Goal: Information Seeking & Learning: Compare options

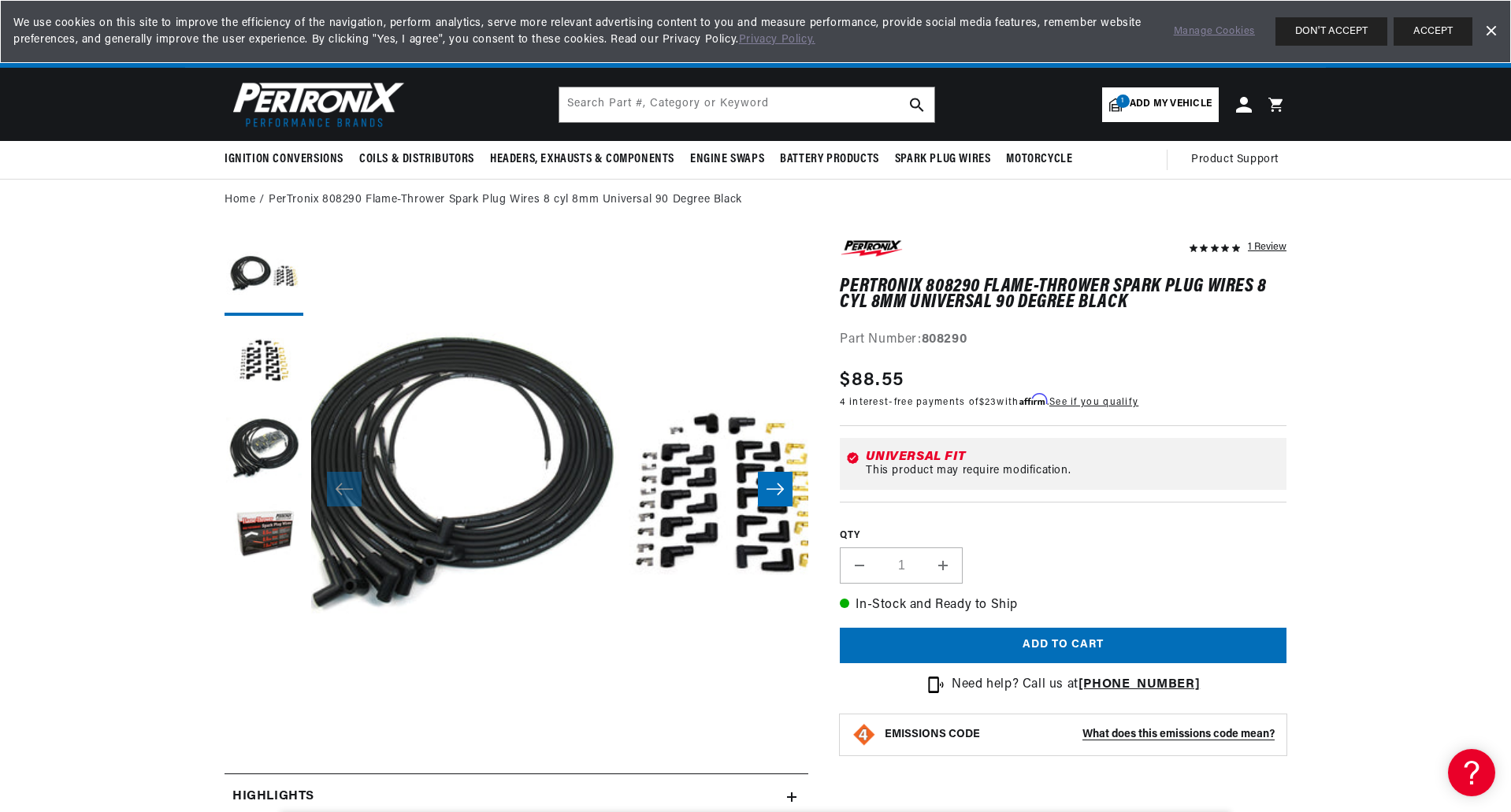
scroll to position [0, 478]
click at [245, 359] on button "Load image 2 in gallery view" at bounding box center [263, 362] width 78 height 78
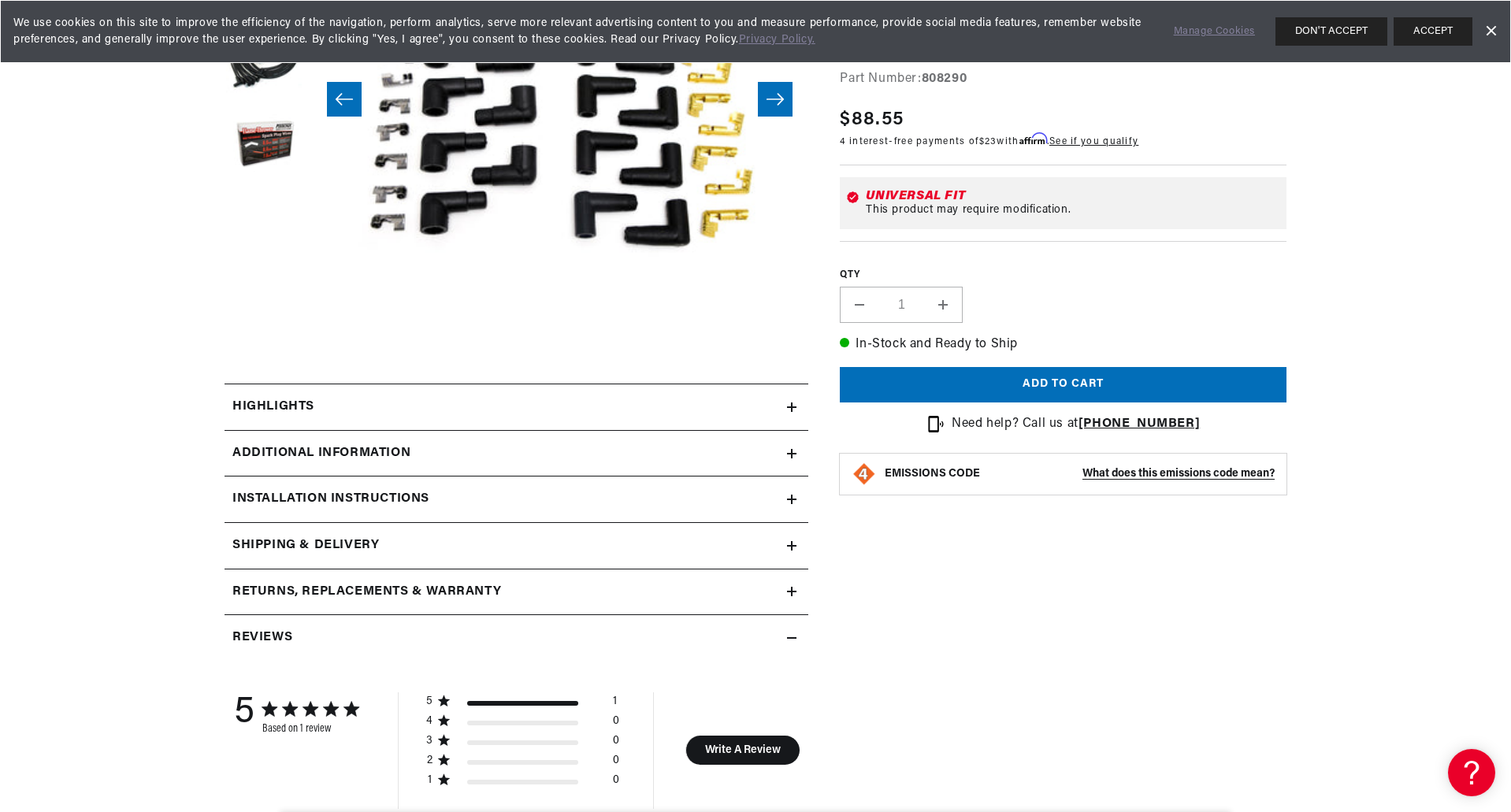
scroll to position [394, 0]
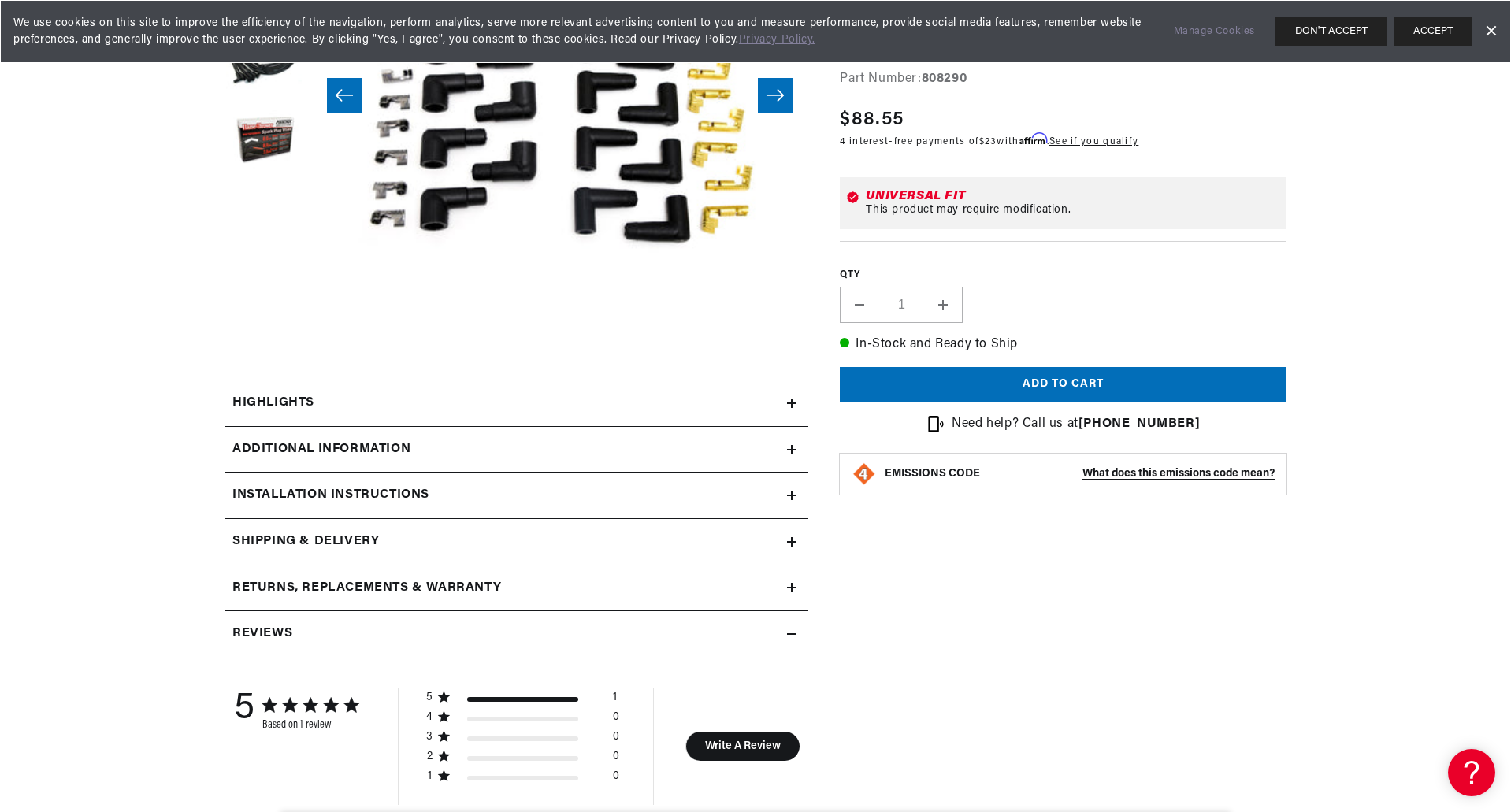
click at [795, 448] on icon at bounding box center [791, 450] width 9 height 9
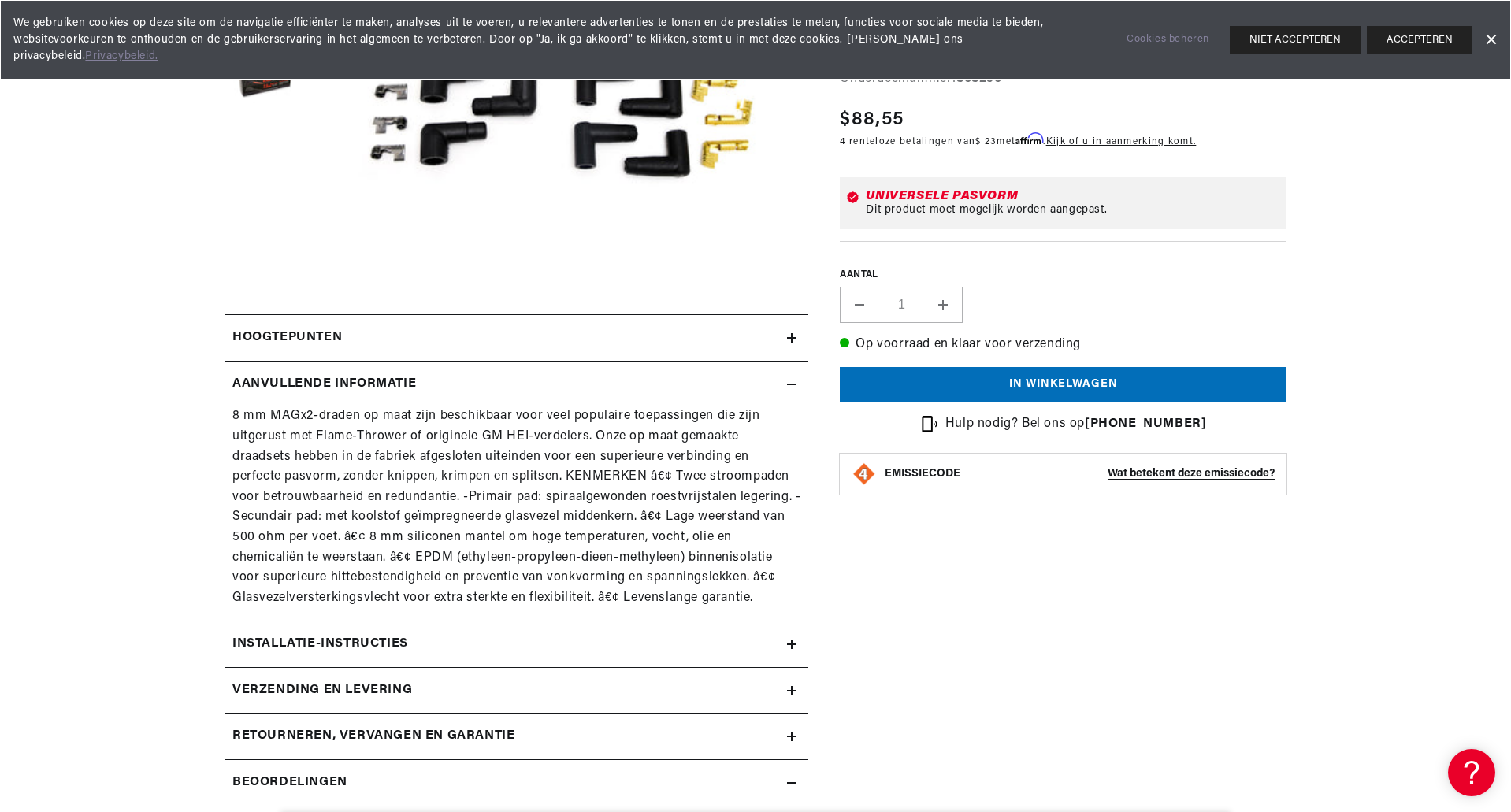
scroll to position [551, 0]
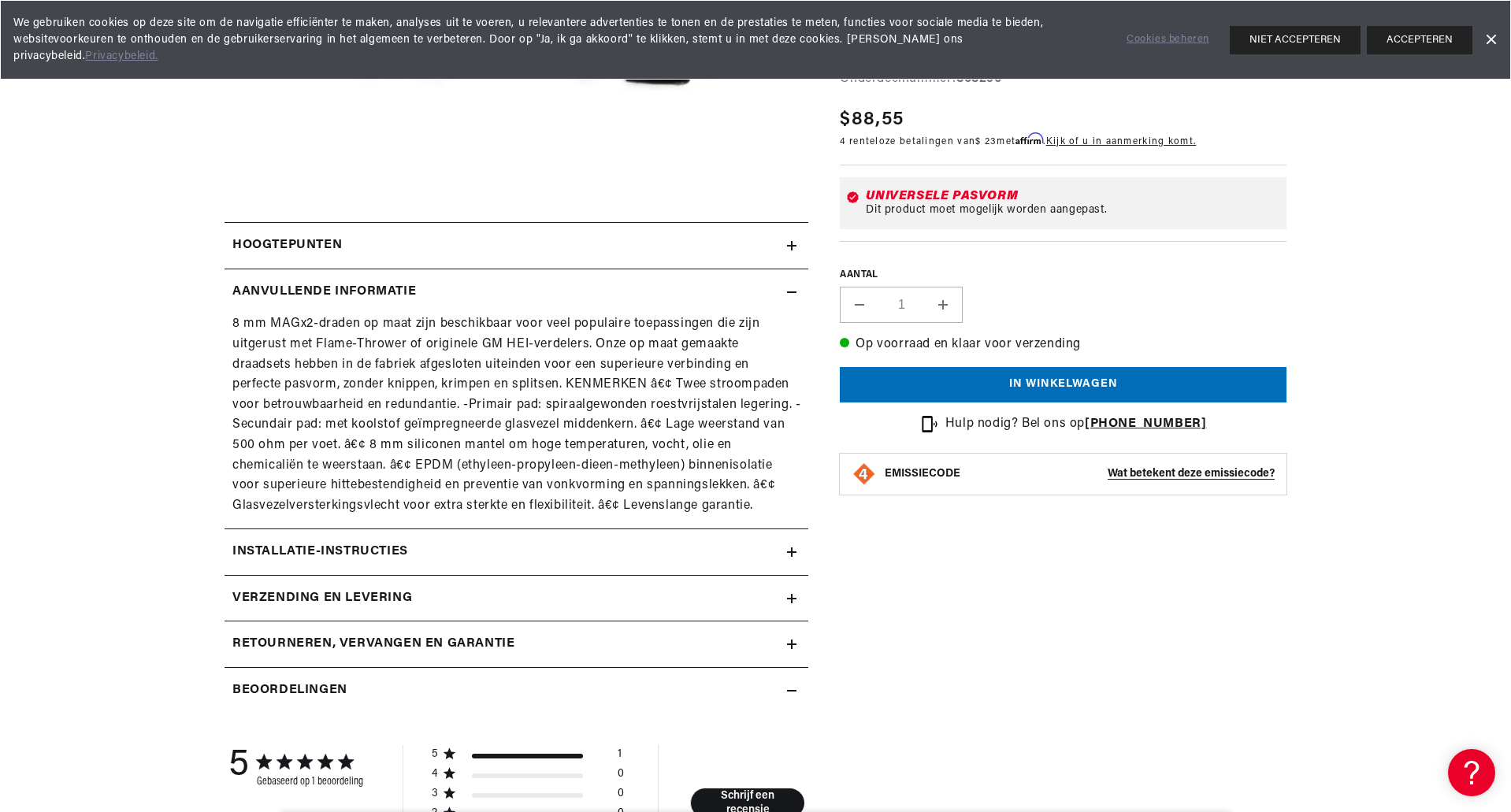
click at [800, 544] on summary "Installatie-instructies" at bounding box center [515, 552] width 583 height 45
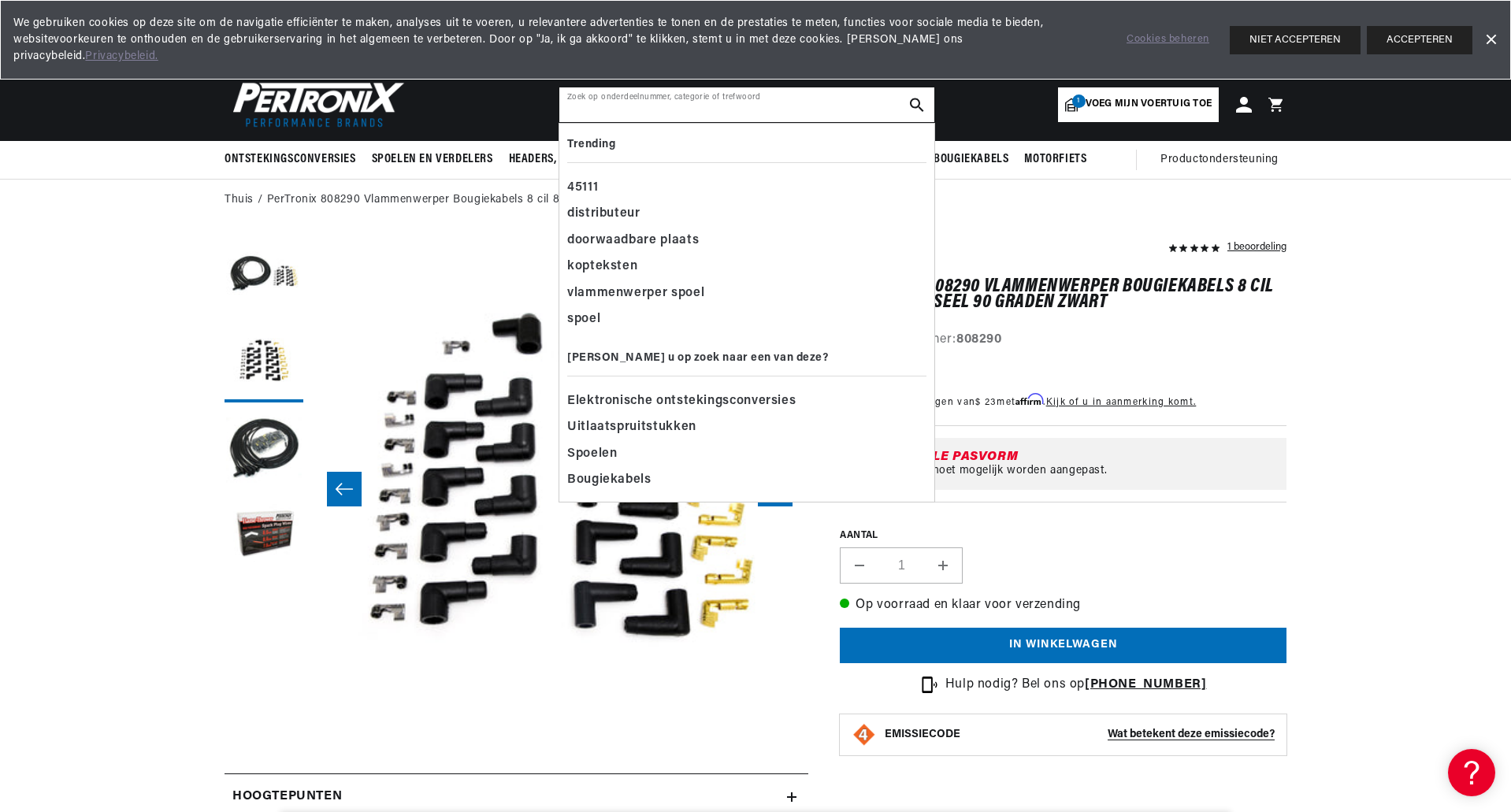
scroll to position [0, 594]
paste input "808280"
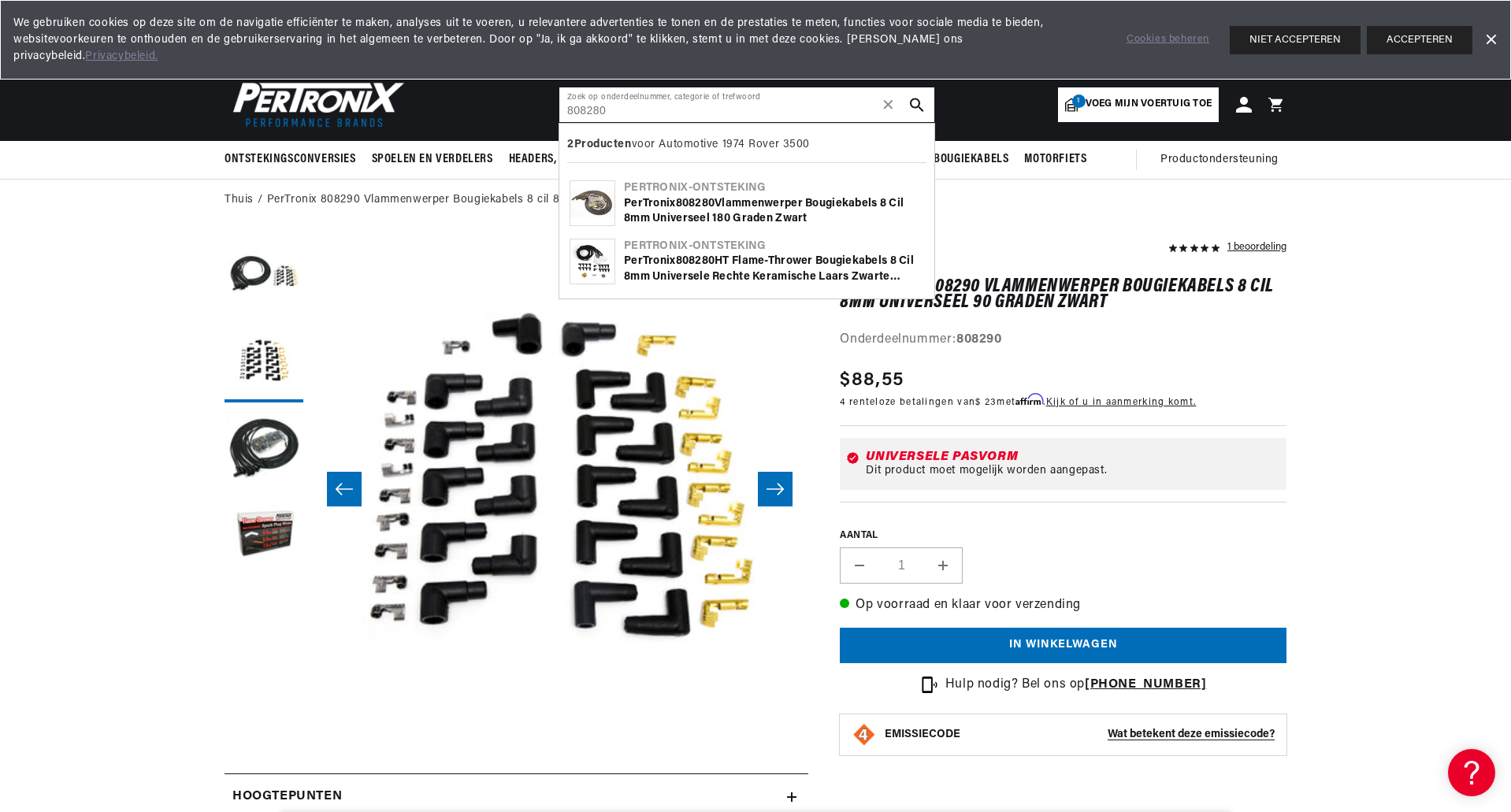
type input "808280"
click at [776, 200] on font "Vlammenwerper Bougiekabels 8 cil 8mm Universeel 180 Graden Zwart" at bounding box center [764, 211] width 280 height 27
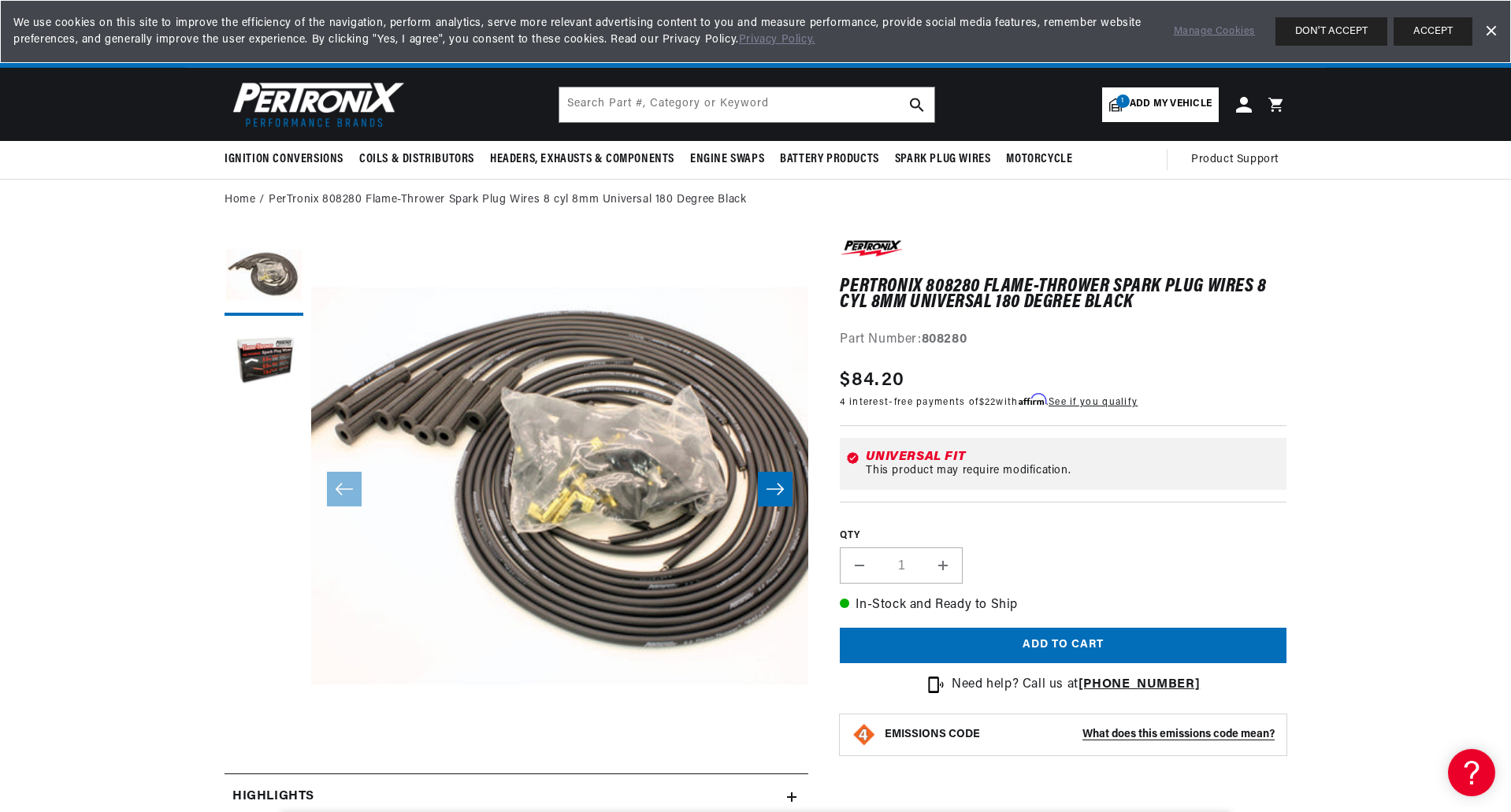
scroll to position [0, 378]
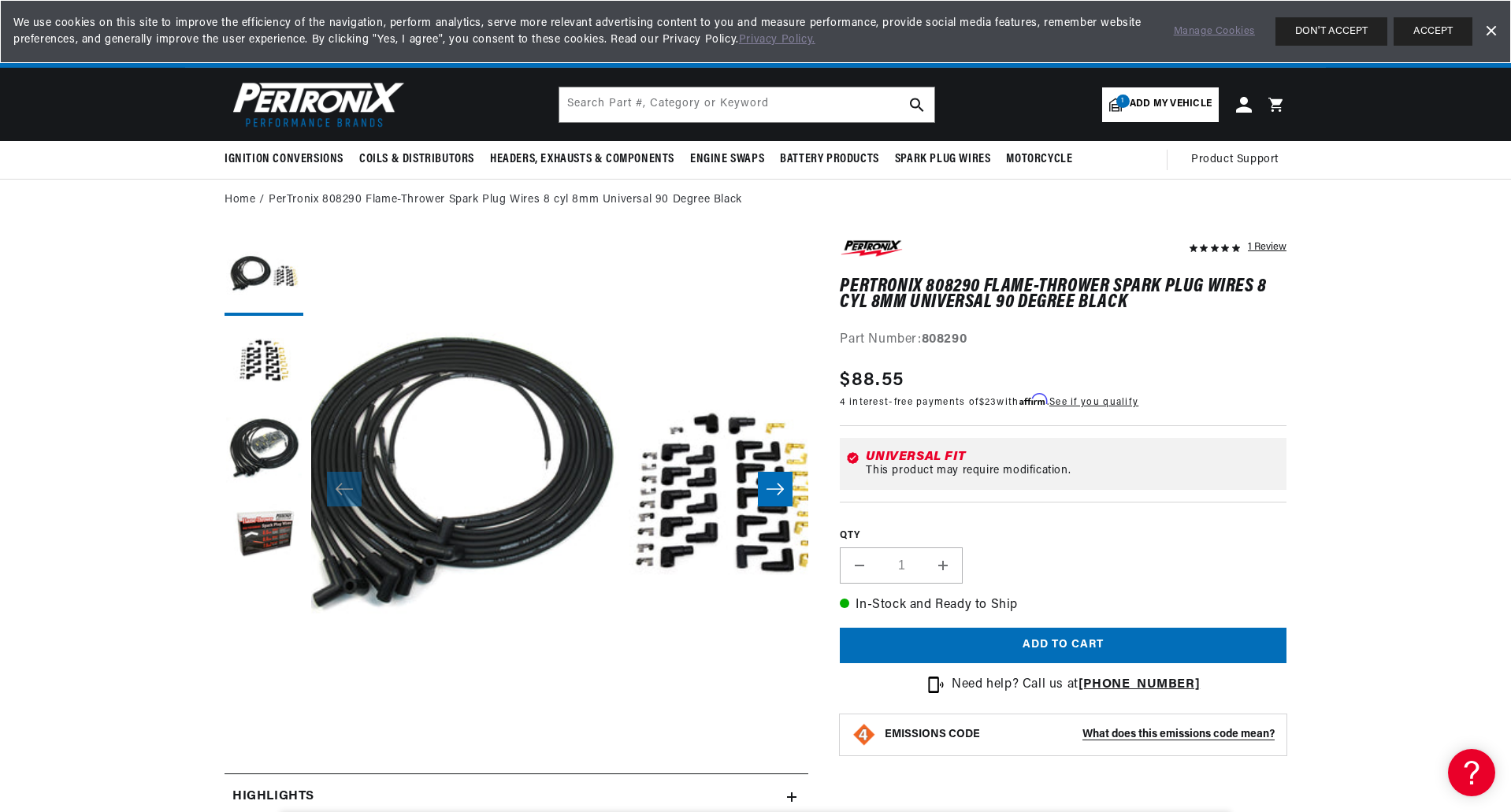
click at [262, 784] on button "Open media 1 in modal" at bounding box center [262, 784] width 0 height 0
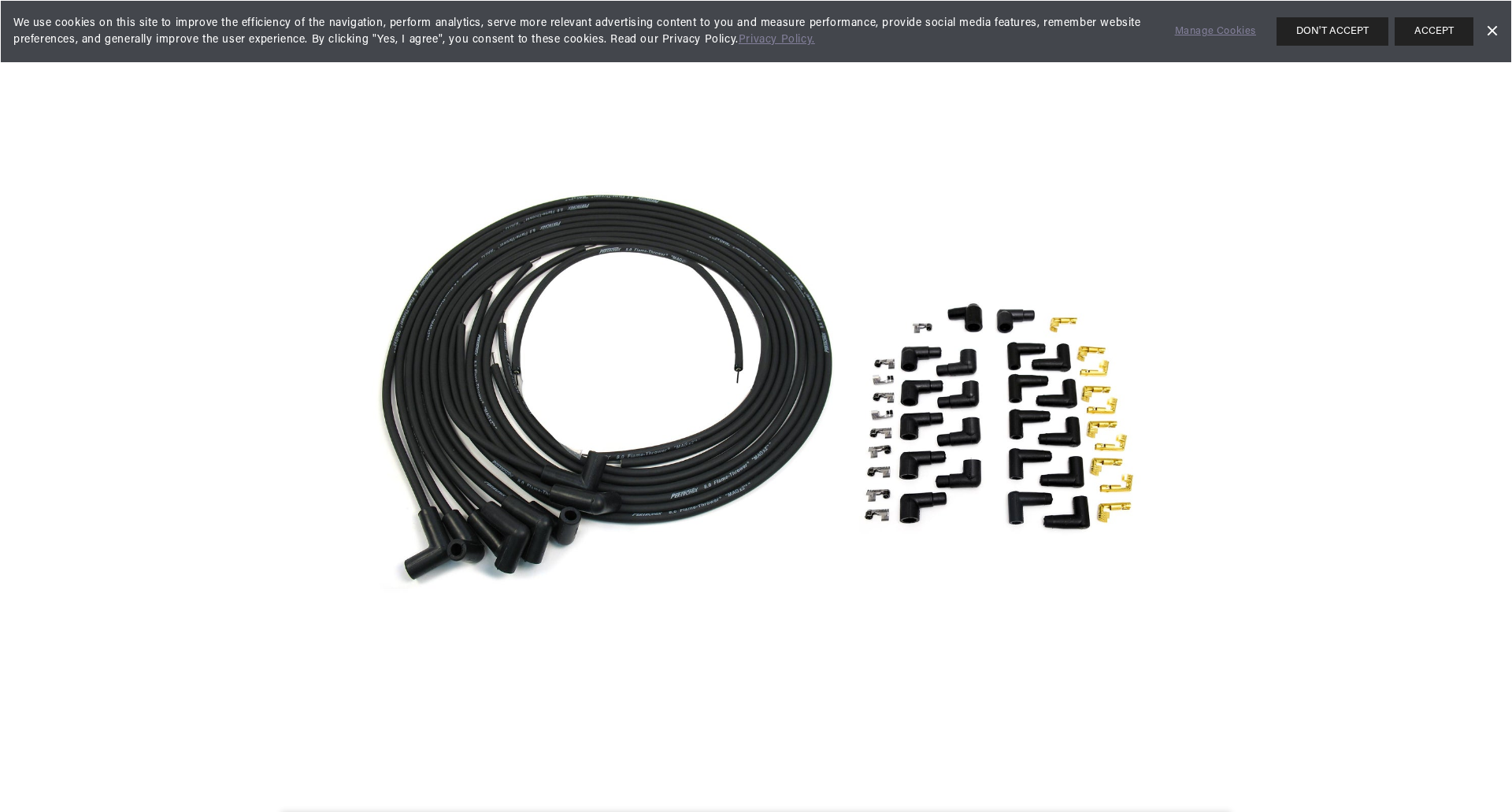
scroll to position [0, 477]
